Goal: Transaction & Acquisition: Purchase product/service

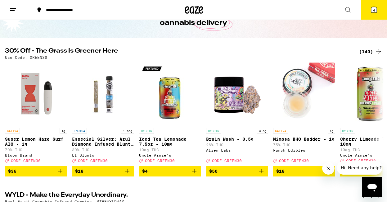
scroll to position [42, 0]
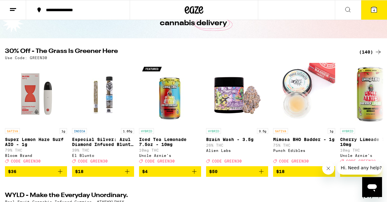
click at [364, 52] on div "(140)" at bounding box center [370, 51] width 23 height 7
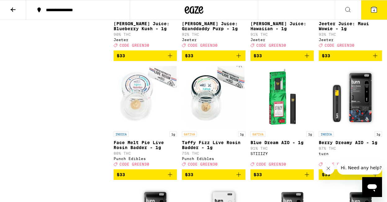
scroll to position [2751, 0]
